Goal: Information Seeking & Learning: Learn about a topic

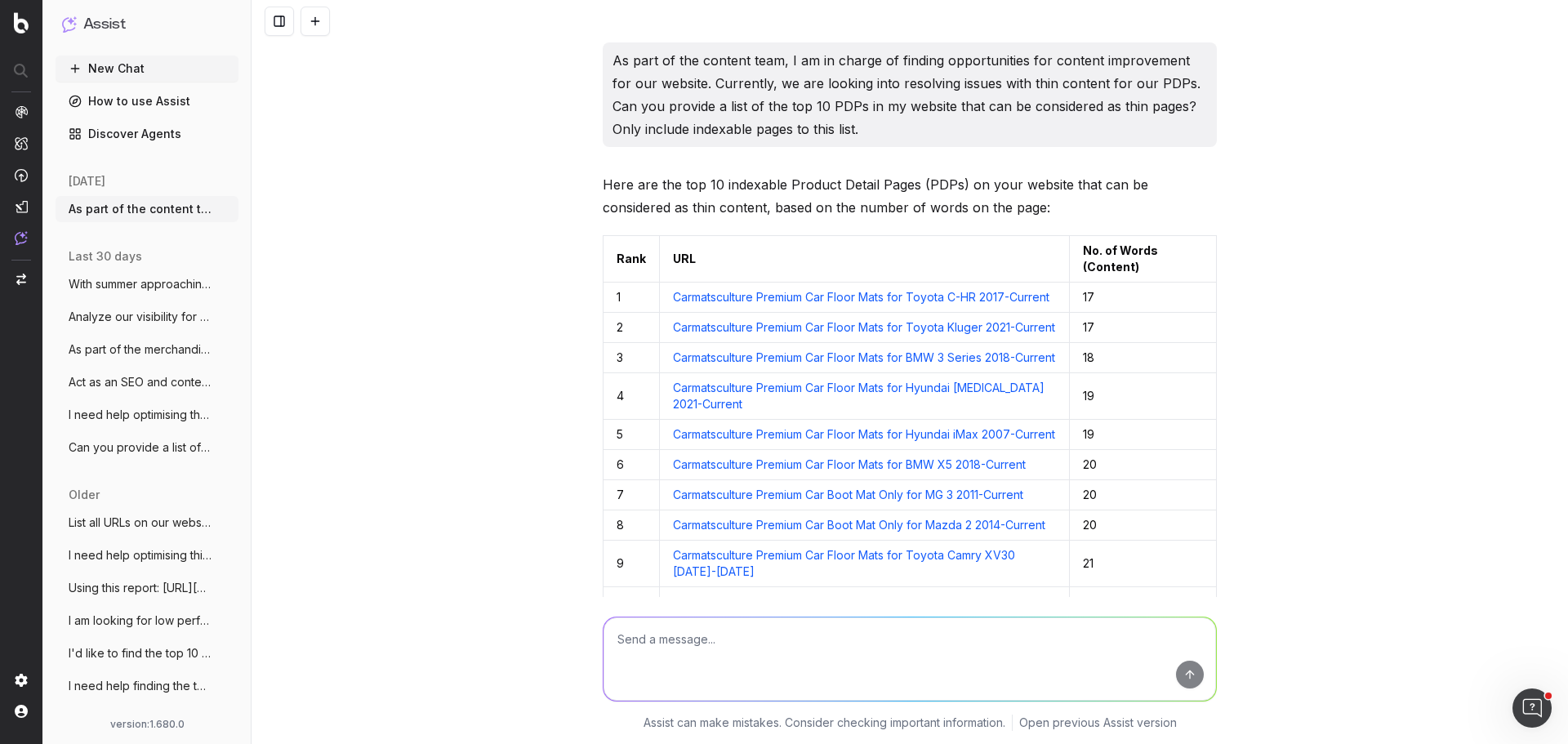
click at [447, 490] on div "As part of the content team, I am in charge of finding opportunities for conten…" at bounding box center [909, 372] width 1316 height 744
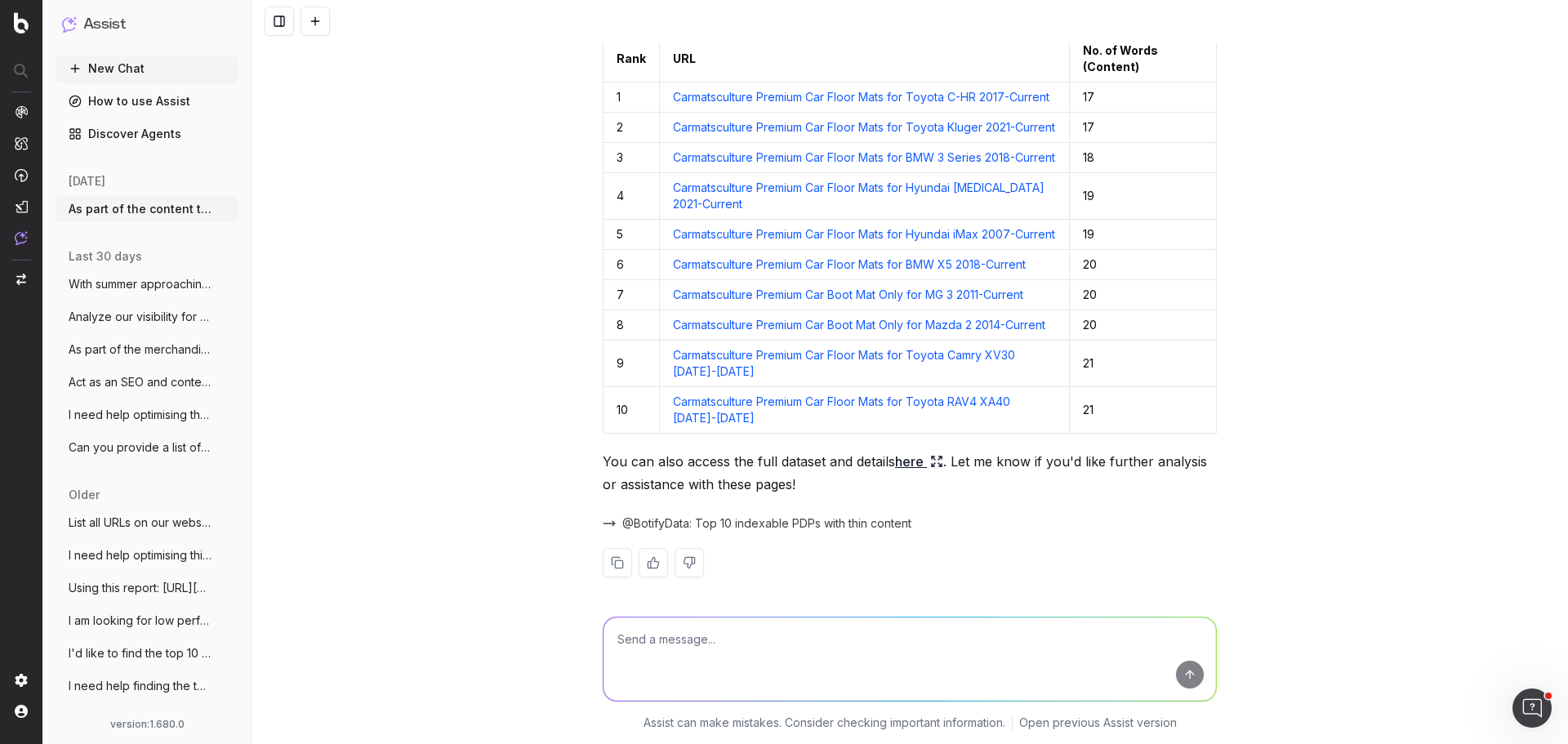
scroll to position [163, 0]
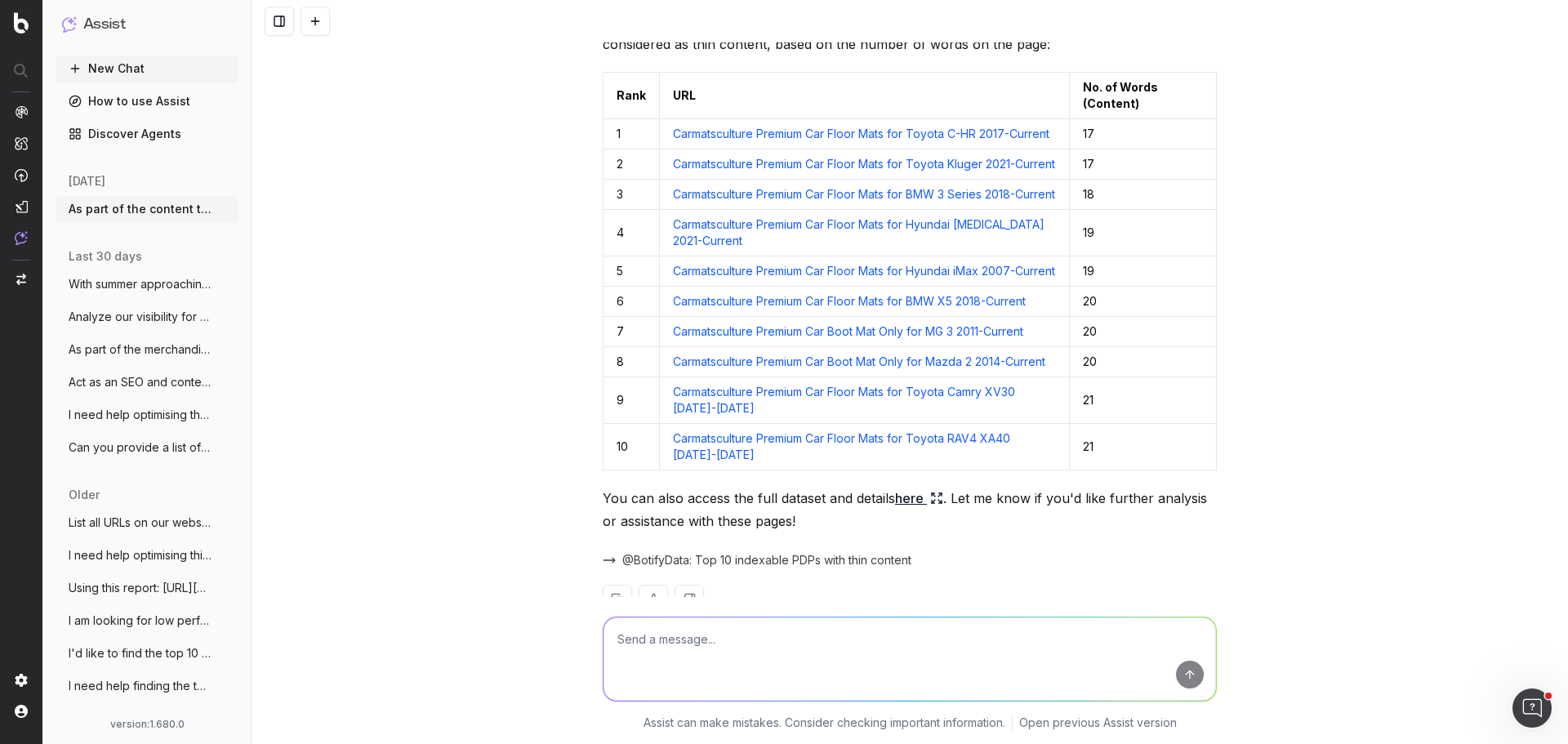
click at [908, 509] on link "here" at bounding box center [919, 498] width 48 height 23
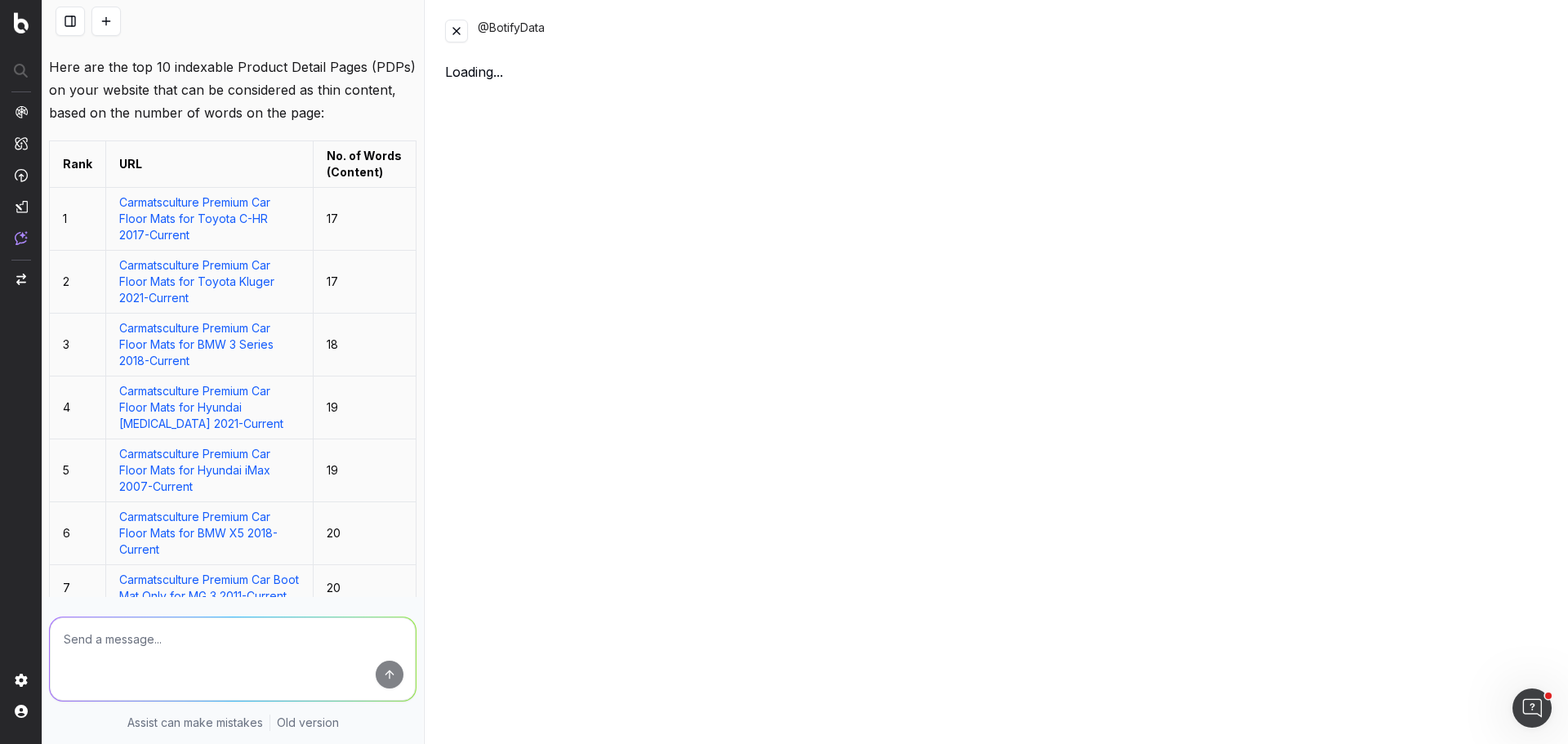
scroll to position [232, 0]
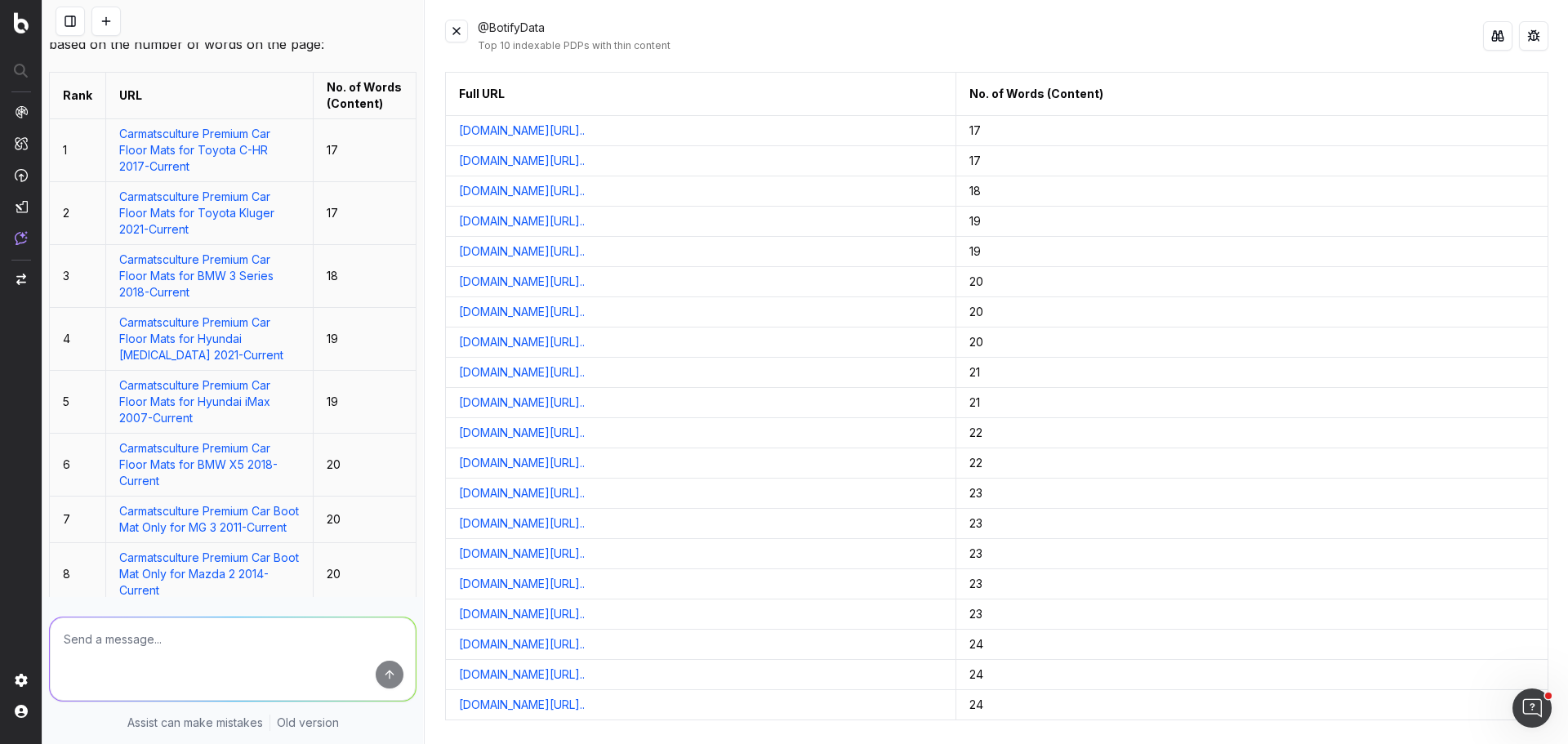
click at [464, 31] on button at bounding box center [457, 31] width 23 height 23
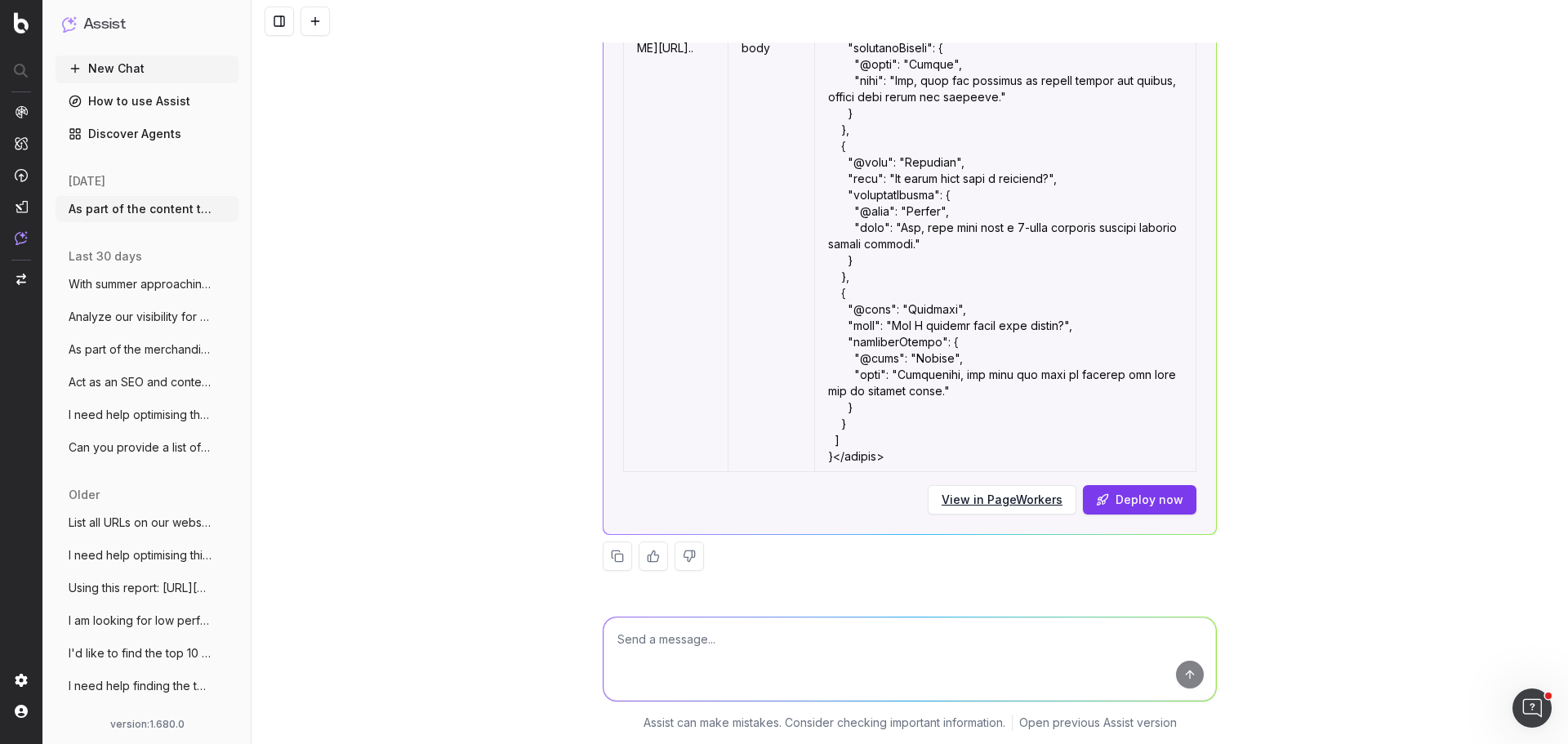
scroll to position [17951, 0]
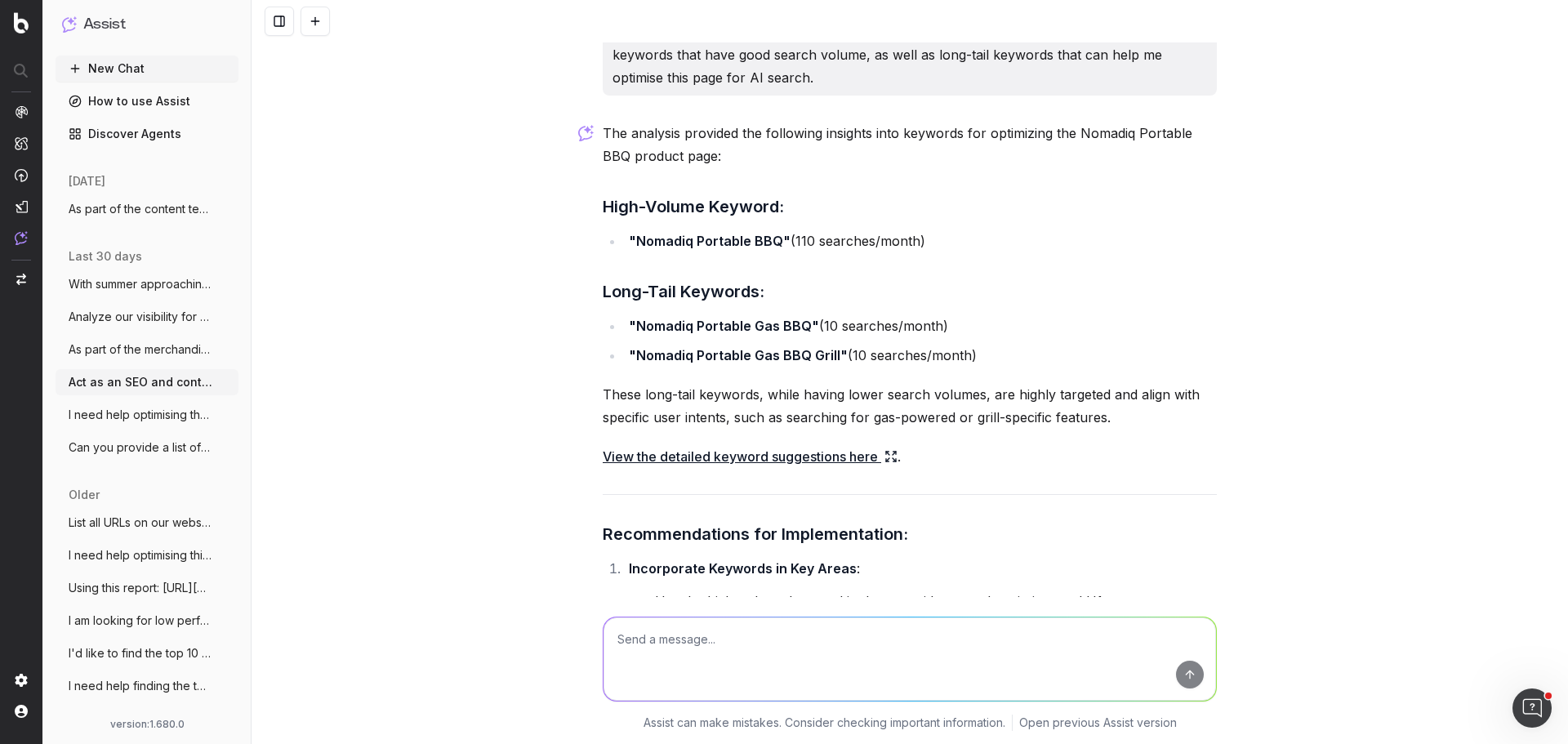
scroll to position [1959, 0]
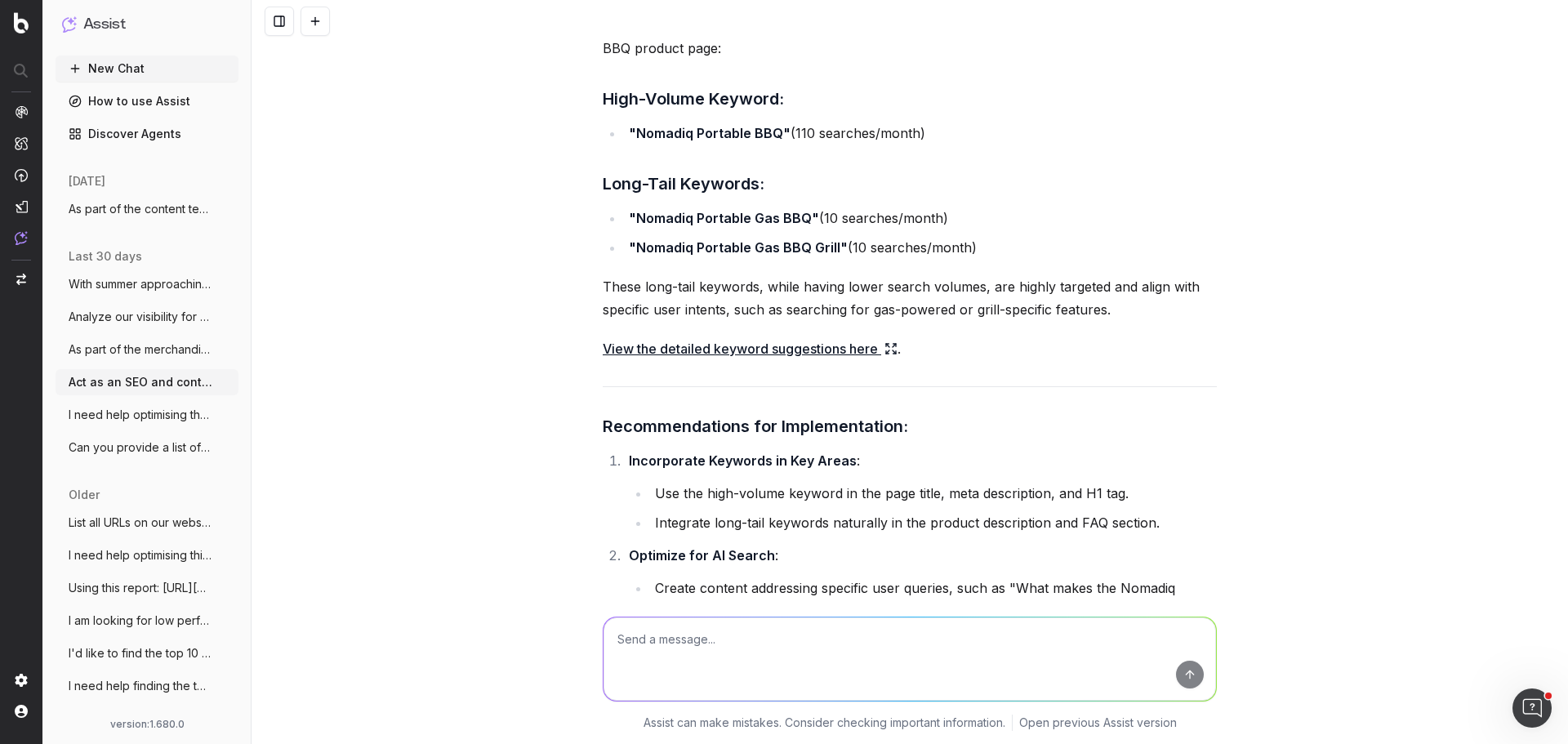
click at [790, 358] on div "The analysis provided the following insights into keywords for optimizing the N…" at bounding box center [909, 450] width 614 height 873
click at [778, 360] on link "View the detailed keyword suggestions here" at bounding box center [750, 349] width 295 height 23
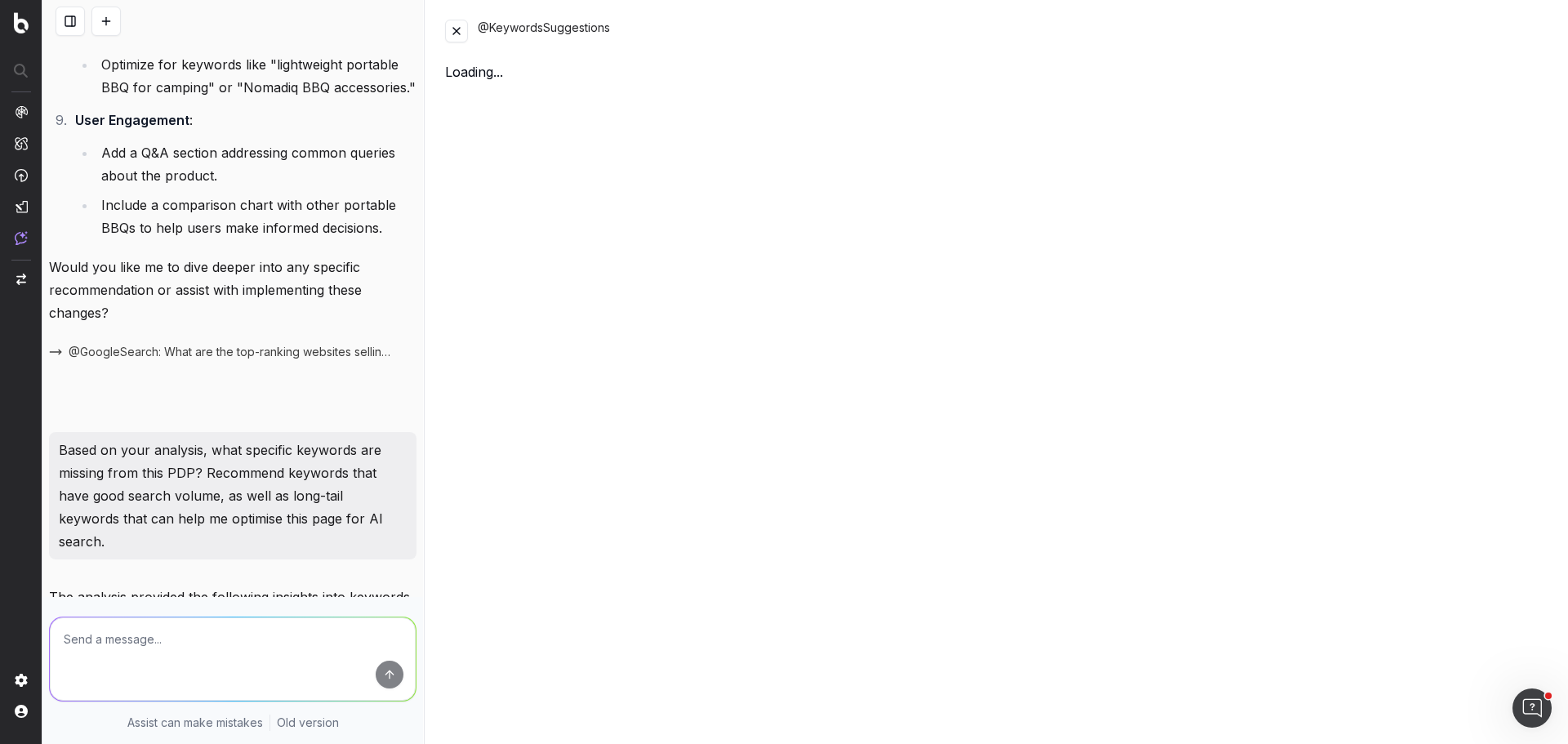
scroll to position [2508, 0]
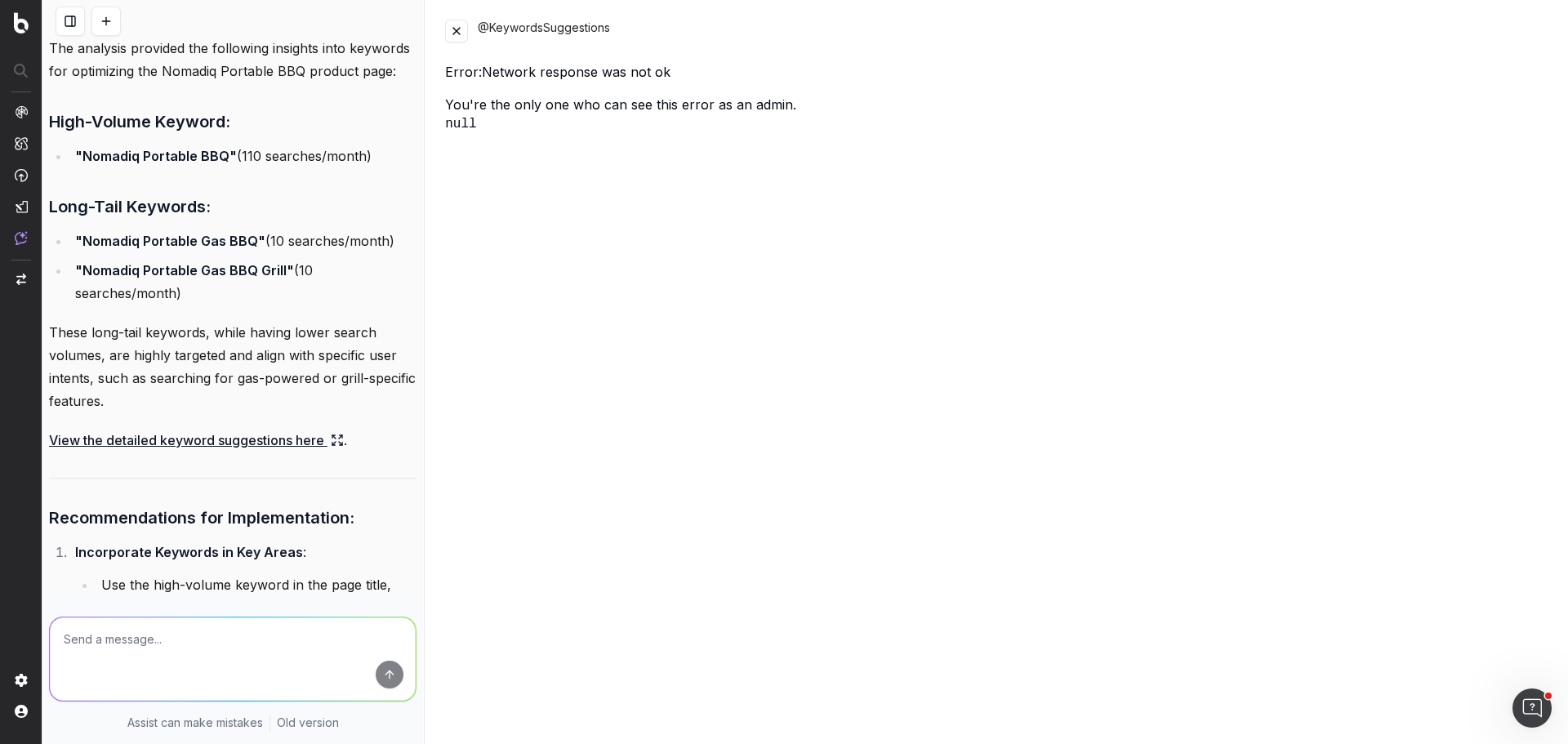
click at [458, 36] on button at bounding box center [457, 31] width 23 height 23
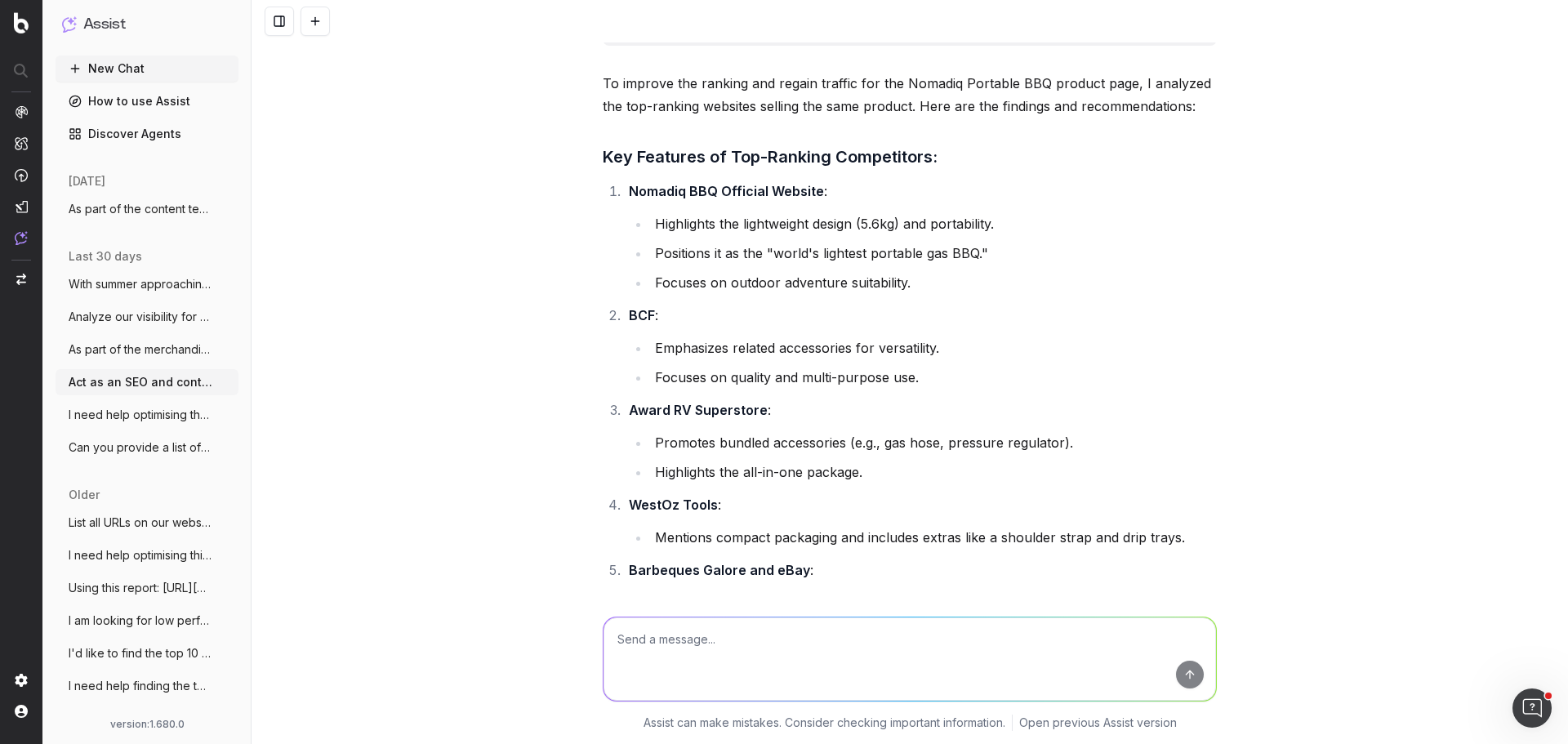
scroll to position [0, 0]
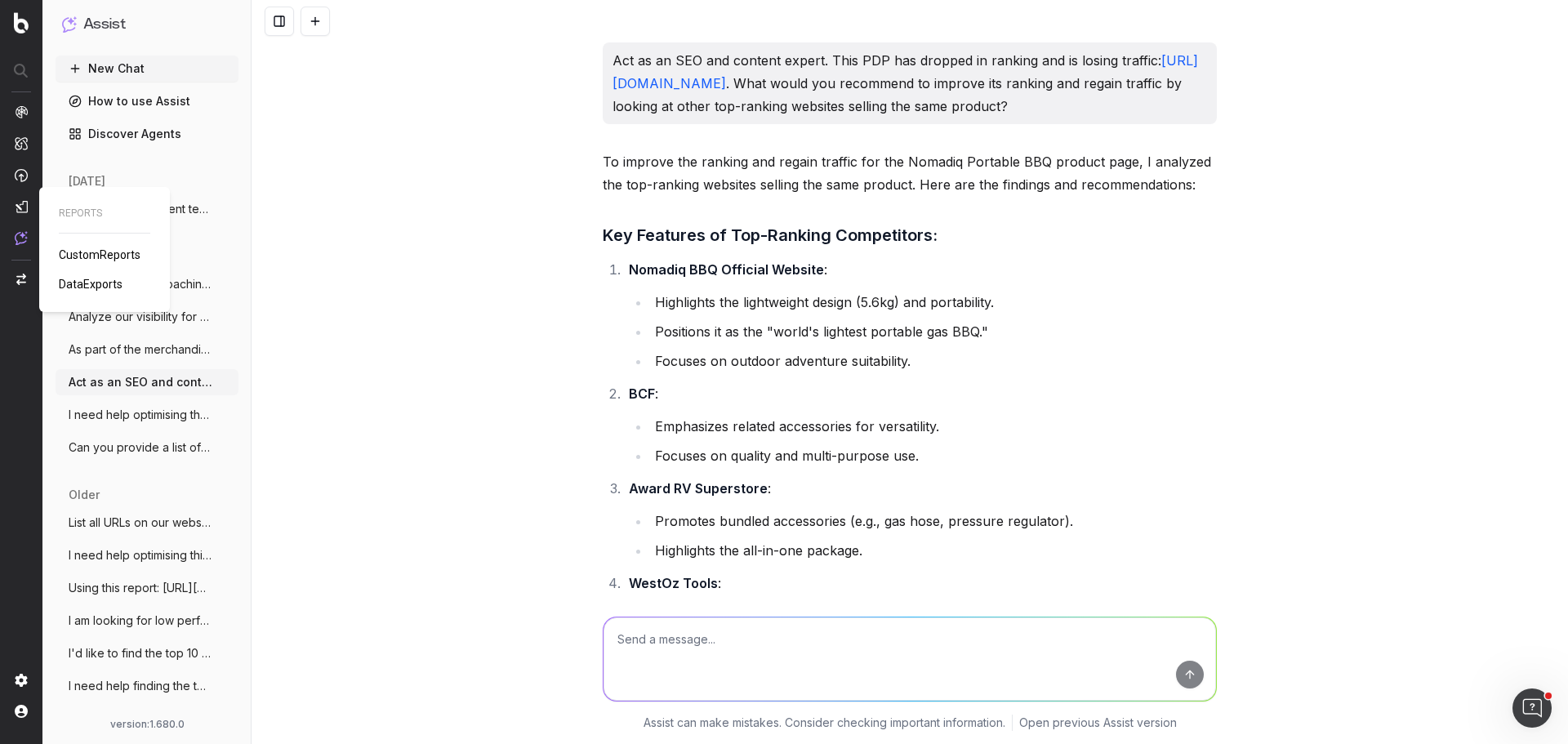
click at [112, 252] on span "CustomReports" at bounding box center [99, 255] width 82 height 13
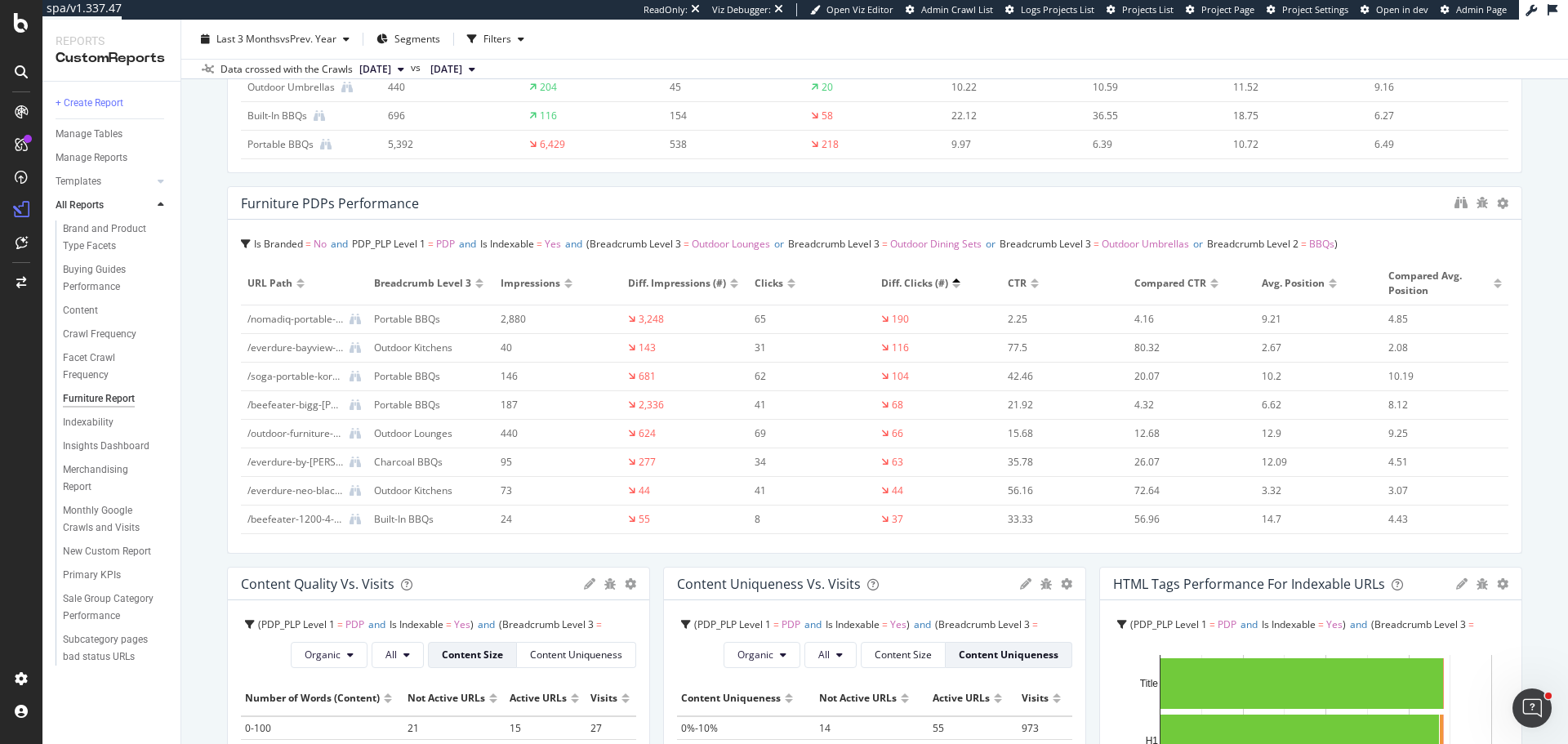
scroll to position [245, 0]
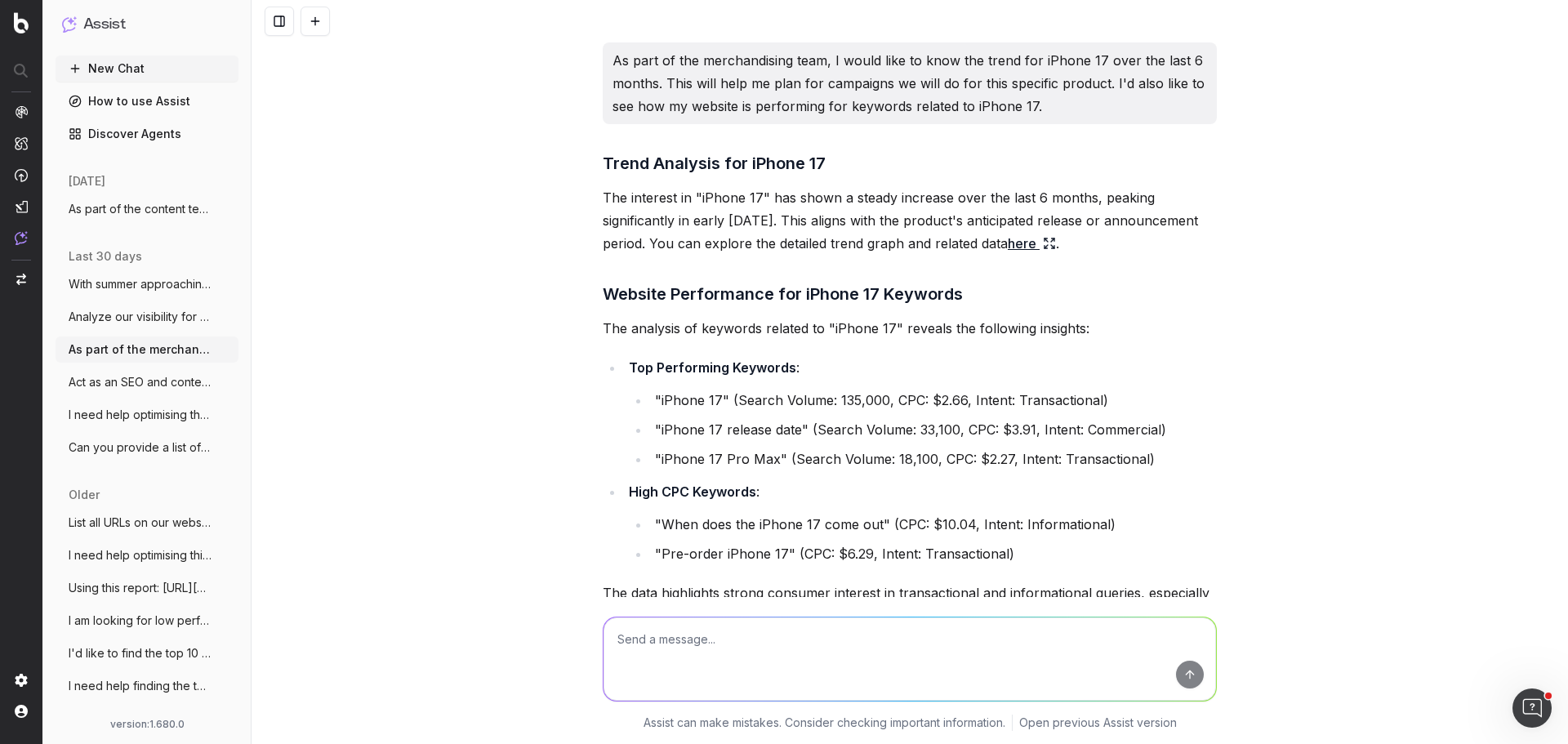
click at [1056, 250] on link "here" at bounding box center [1032, 243] width 48 height 23
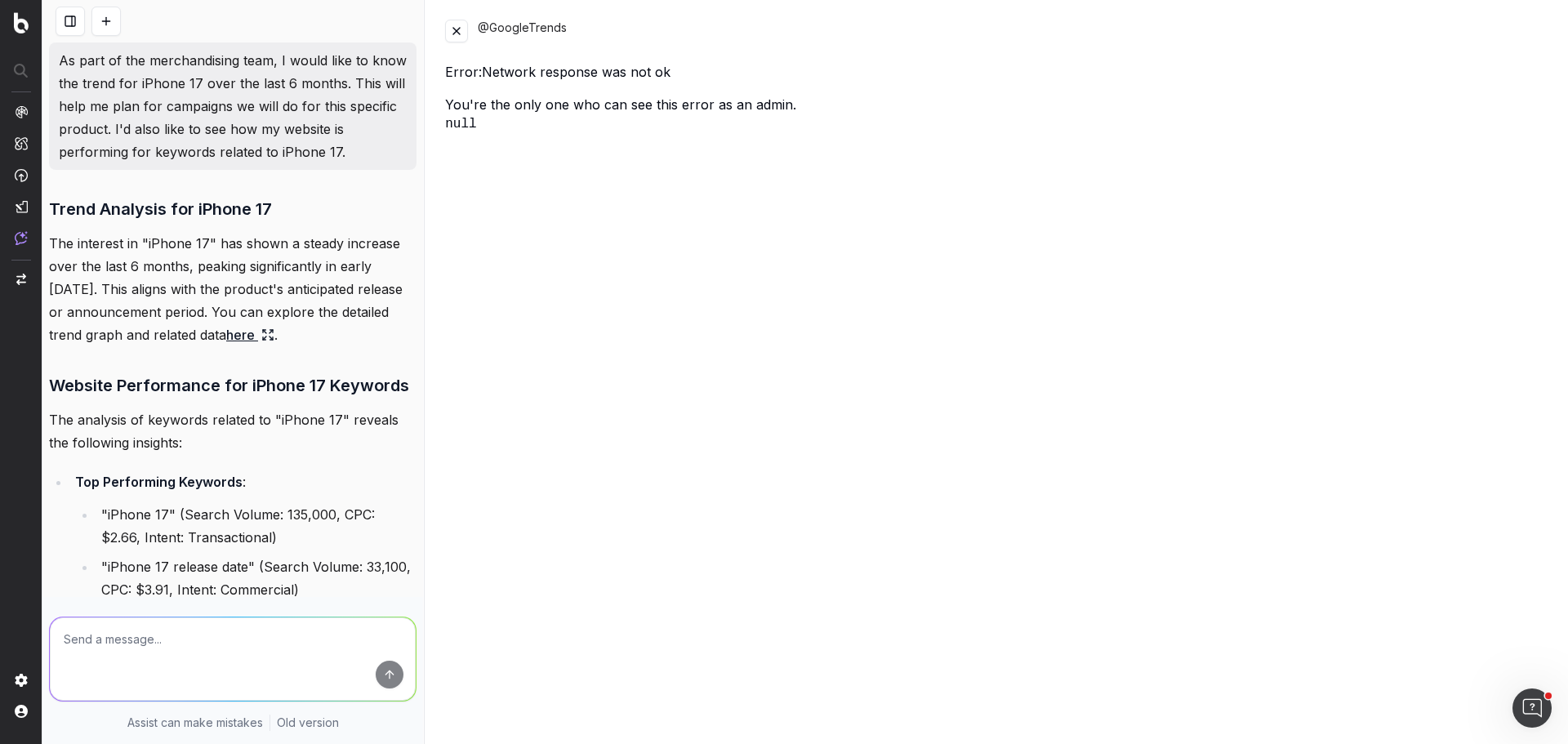
click at [456, 38] on button at bounding box center [457, 31] width 23 height 23
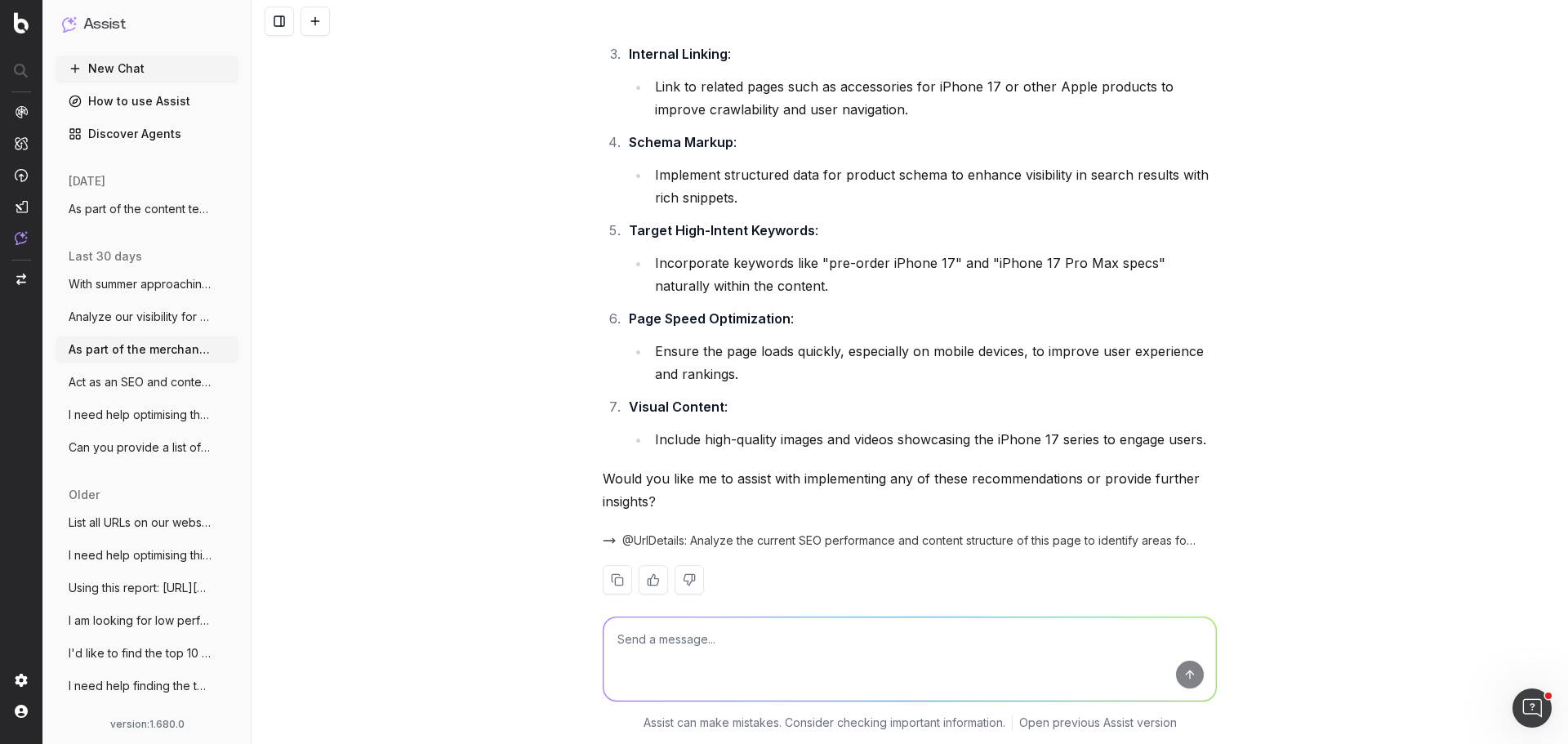
scroll to position [1454, 0]
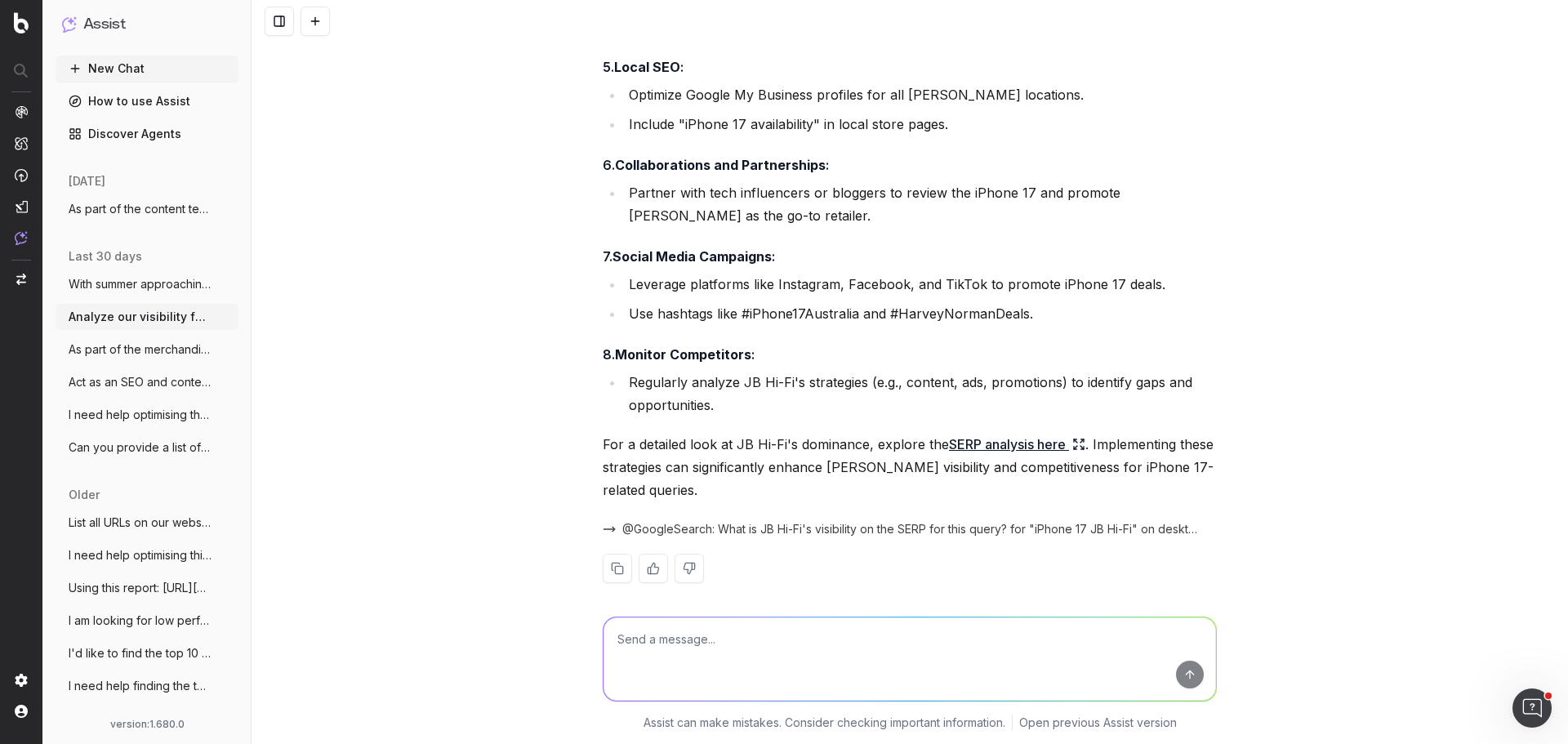
scroll to position [2646, 0]
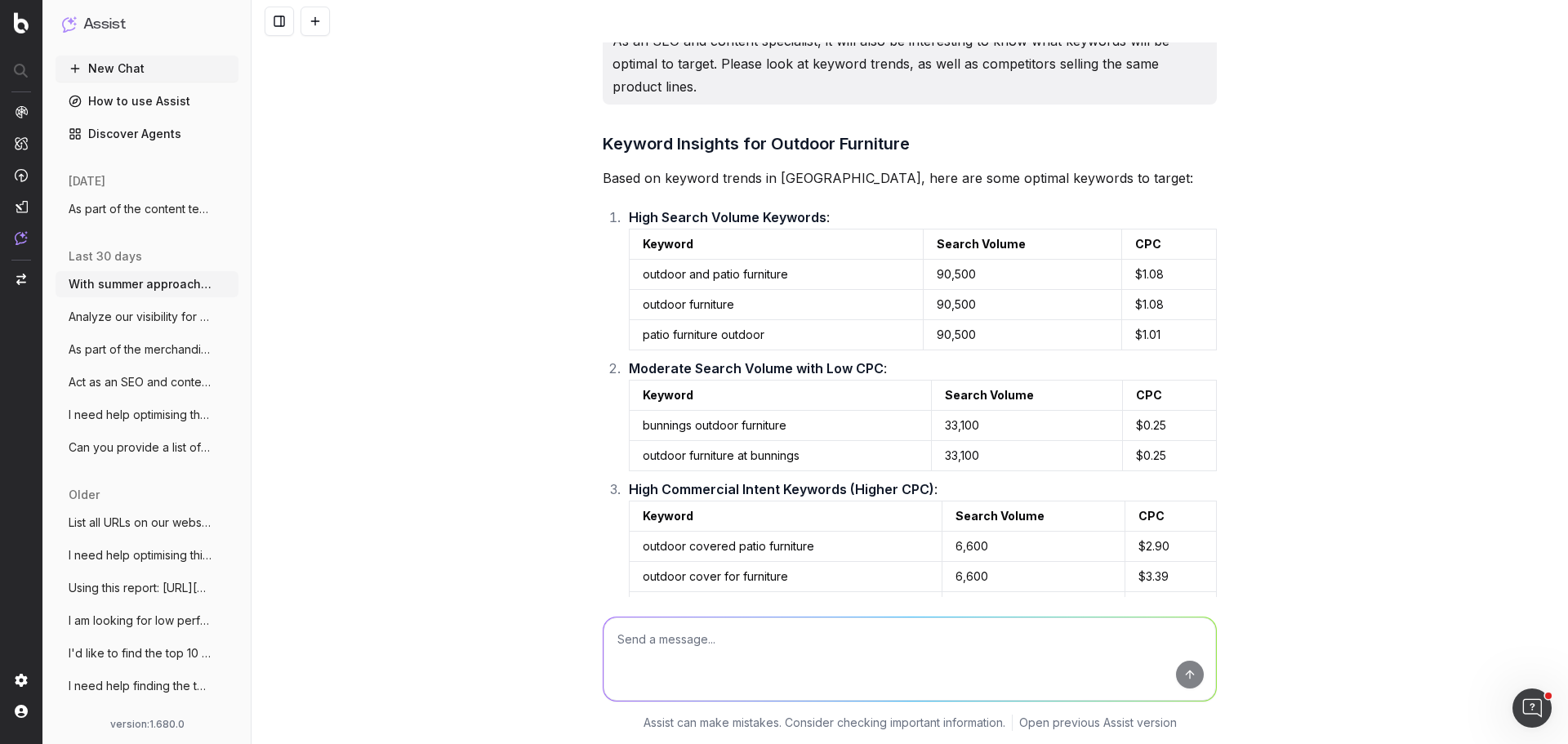
scroll to position [856, 0]
